Goal: Use online tool/utility: Utilize a website feature to perform a specific function

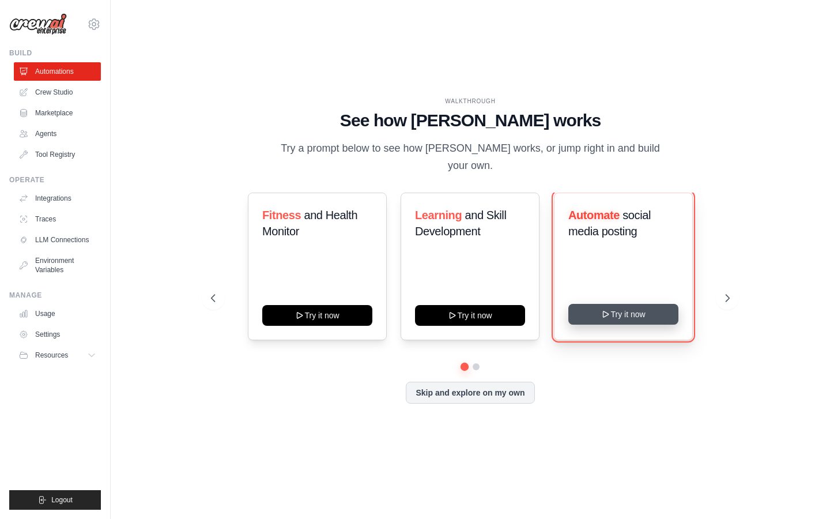
click at [607, 309] on icon at bounding box center [605, 313] width 9 height 9
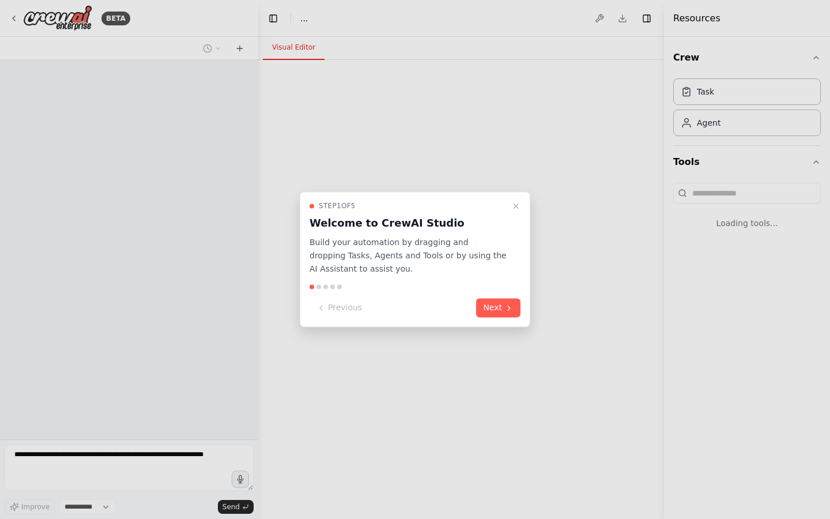
select select "****"
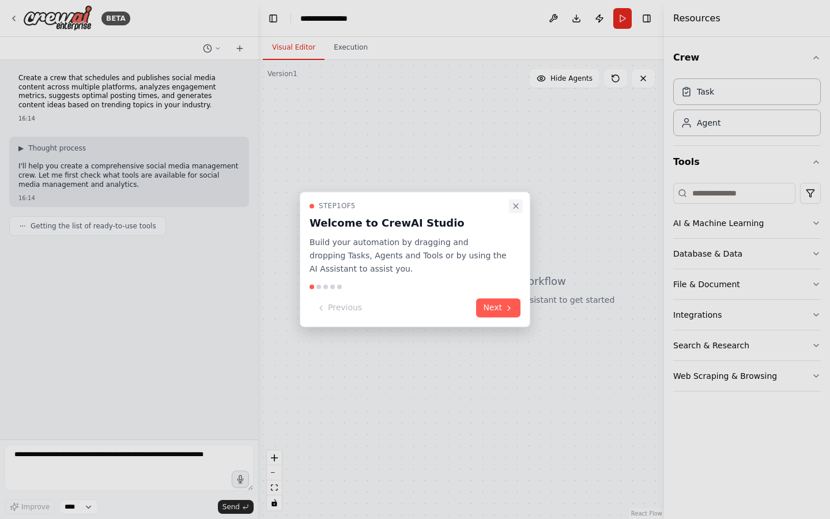
click at [516, 207] on icon "Close walkthrough" at bounding box center [515, 205] width 5 height 5
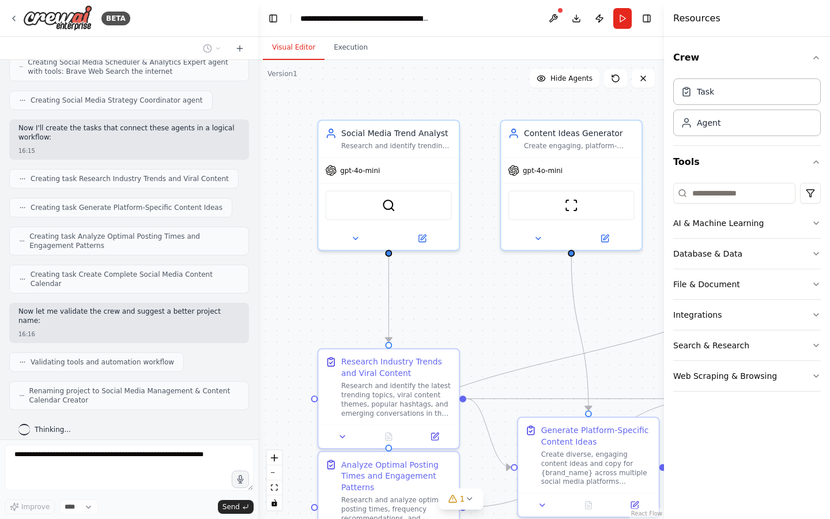
scroll to position [589, 0]
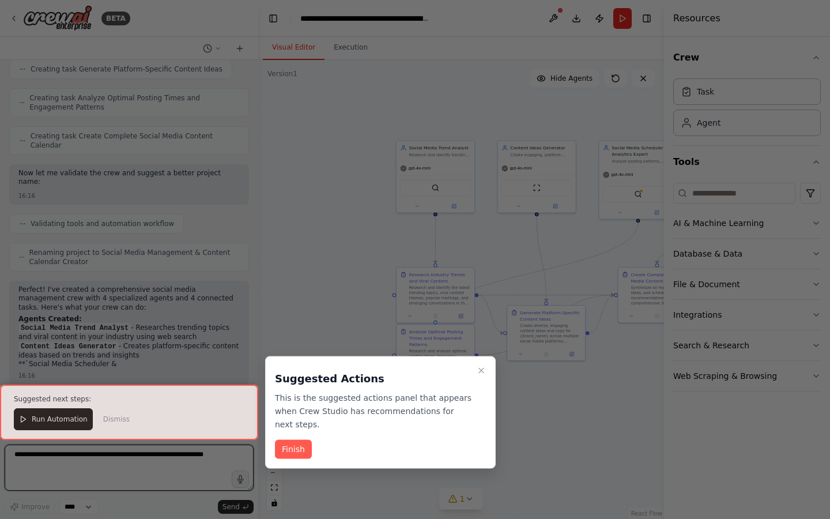
drag, startPoint x: 576, startPoint y: 273, endPoint x: 571, endPoint y: 227, distance: 45.8
click at [571, 227] on div "BETA Create a crew that schedules and publishes social media content across mul…" at bounding box center [415, 259] width 830 height 519
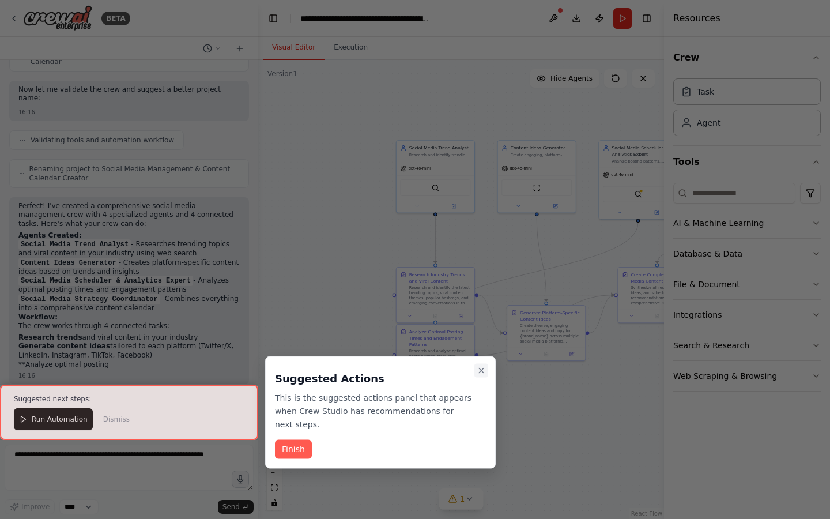
click at [483, 373] on icon "Close walkthrough" at bounding box center [481, 370] width 9 height 9
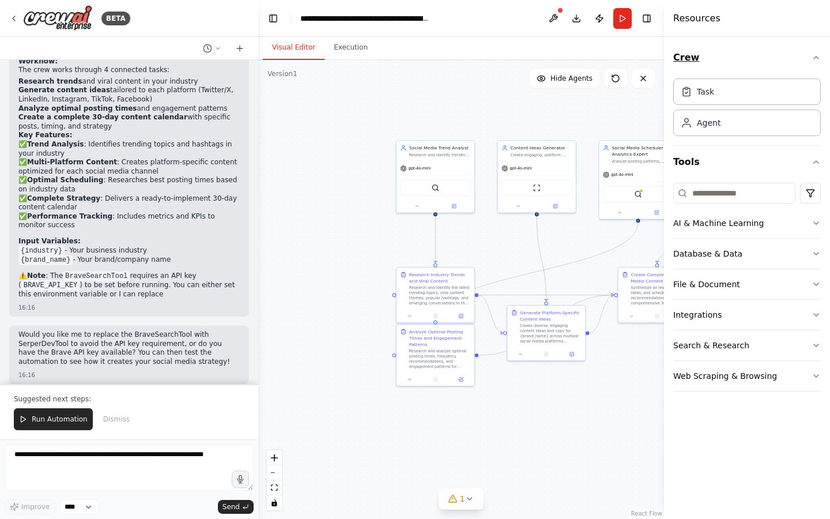
scroll to position [1076, 0]
